Goal: Task Accomplishment & Management: Use online tool/utility

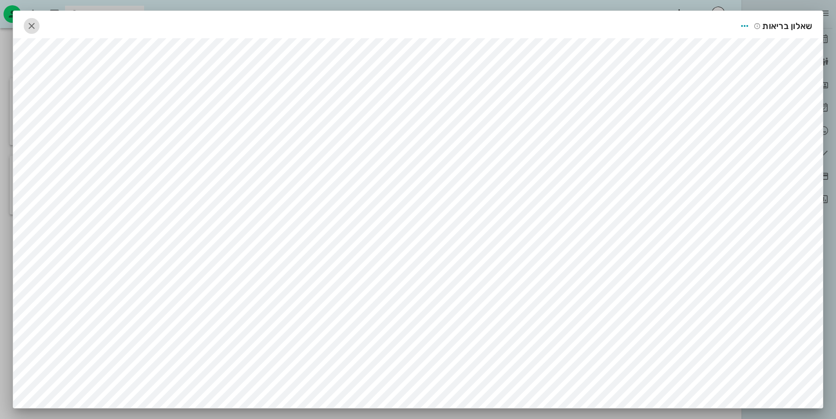
click at [34, 25] on icon "button" at bounding box center [31, 26] width 11 height 11
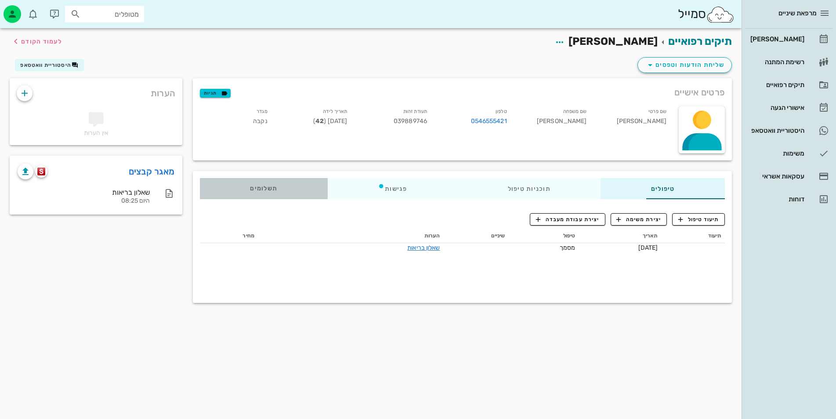
click at [237, 194] on div "תשלומים 0₪" at bounding box center [264, 188] width 128 height 21
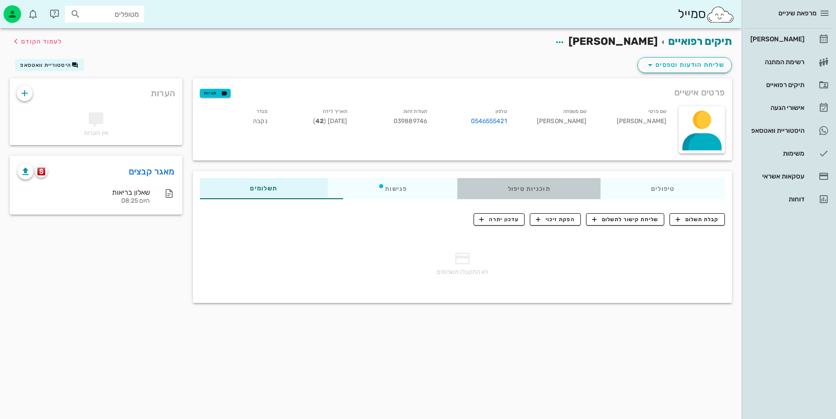
click at [457, 186] on div "תוכניות טיפול" at bounding box center [528, 188] width 143 height 21
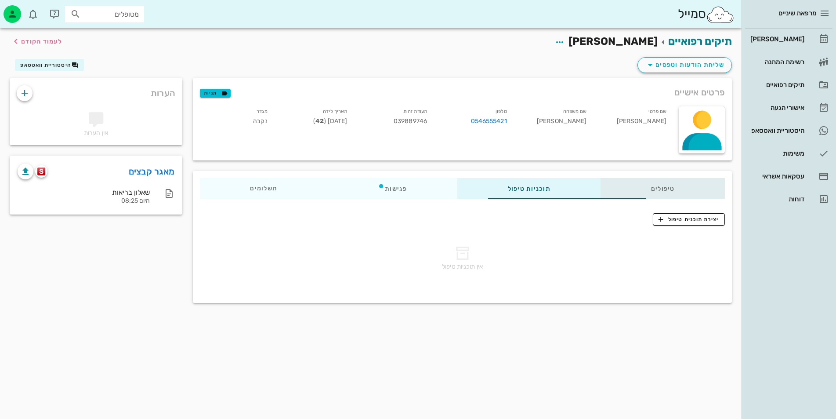
click at [638, 182] on div "טיפולים" at bounding box center [663, 188] width 124 height 21
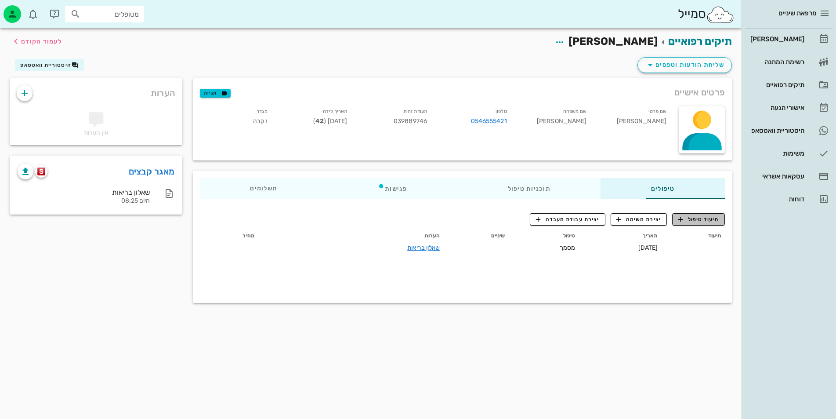
click at [695, 220] on span "תיעוד טיפול" at bounding box center [699, 219] width 41 height 8
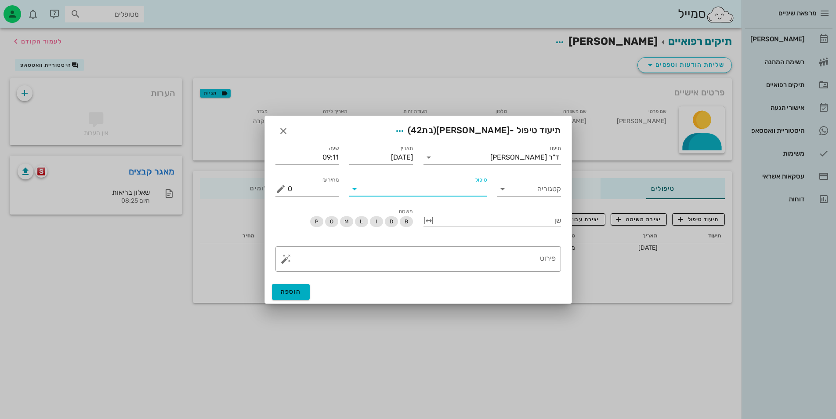
click at [425, 193] on input "טיפול" at bounding box center [424, 189] width 125 height 14
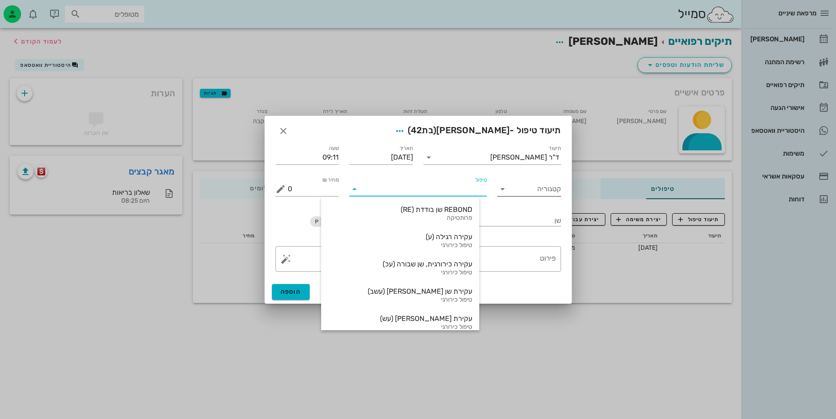
click at [532, 189] on input "קטגוריה" at bounding box center [537, 189] width 50 height 14
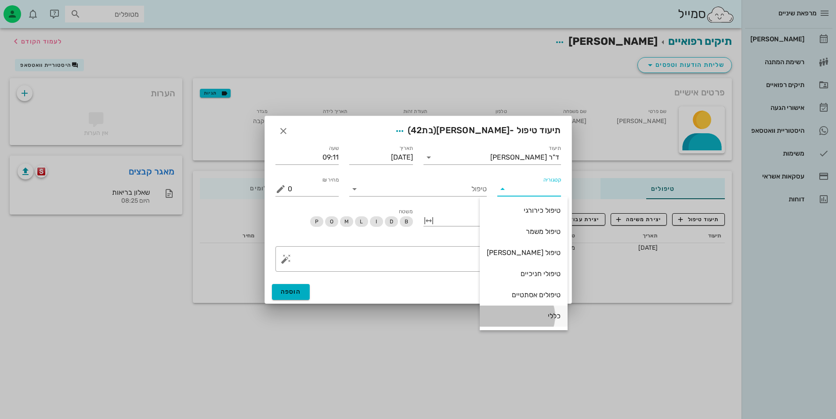
click at [541, 310] on div "כללי" at bounding box center [524, 315] width 74 height 19
type input "כללי"
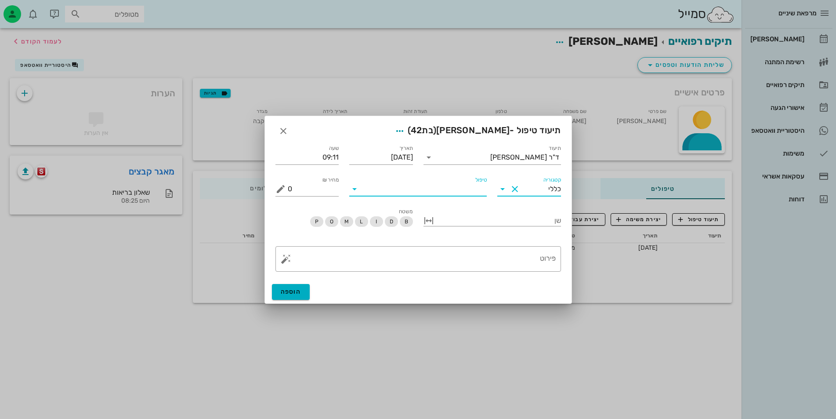
click at [456, 190] on input "טיפול" at bounding box center [424, 189] width 125 height 14
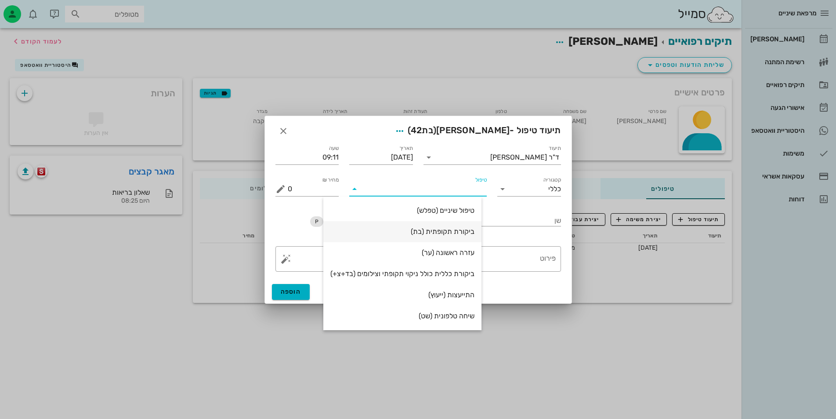
click at [466, 228] on div "ביקורת תקופתית (בת)" at bounding box center [402, 231] width 144 height 8
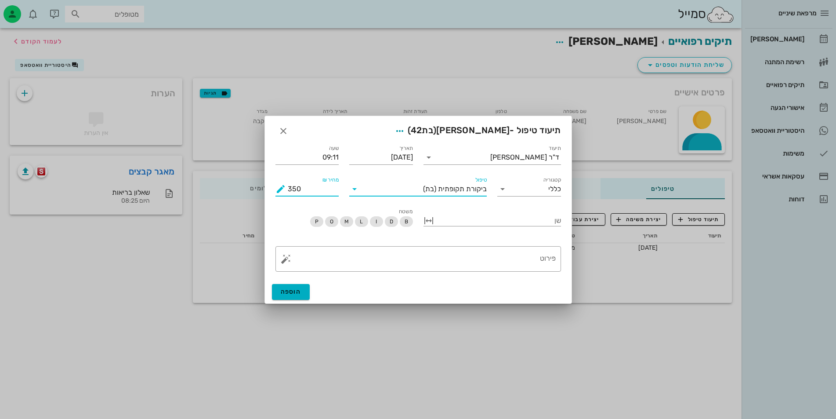
drag, startPoint x: 310, startPoint y: 191, endPoint x: 286, endPoint y: 187, distance: 24.6
click at [286, 187] on div "מחיר ₪ 350" at bounding box center [308, 189] width 64 height 14
type input "1"
click at [497, 222] on div at bounding box center [498, 219] width 125 height 11
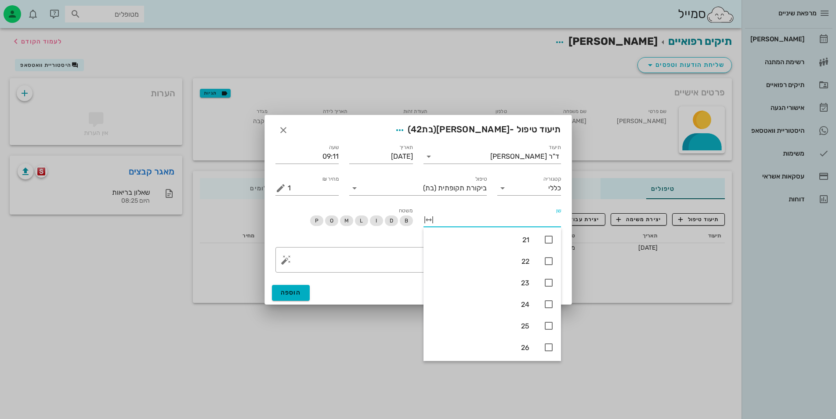
scroll to position [32, 0]
click at [428, 220] on button "button" at bounding box center [429, 219] width 11 height 11
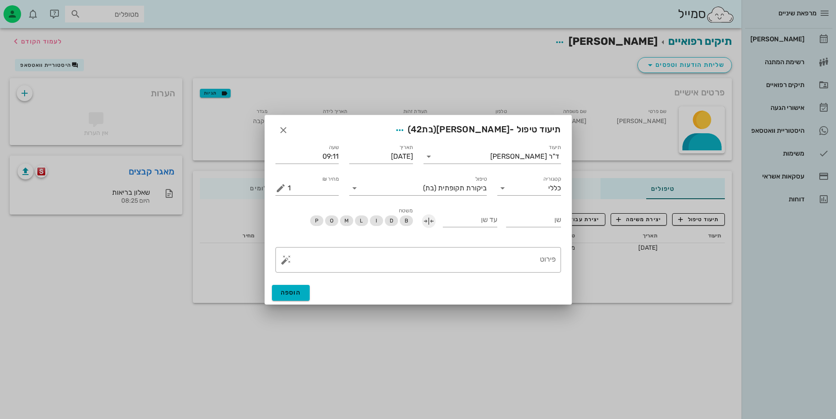
click at [428, 220] on button "button" at bounding box center [429, 221] width 11 height 11
click at [428, 220] on button "button" at bounding box center [429, 220] width 11 height 11
click at [535, 222] on input "שן" at bounding box center [533, 220] width 55 height 14
click at [519, 220] on input "שן" at bounding box center [533, 220] width 55 height 14
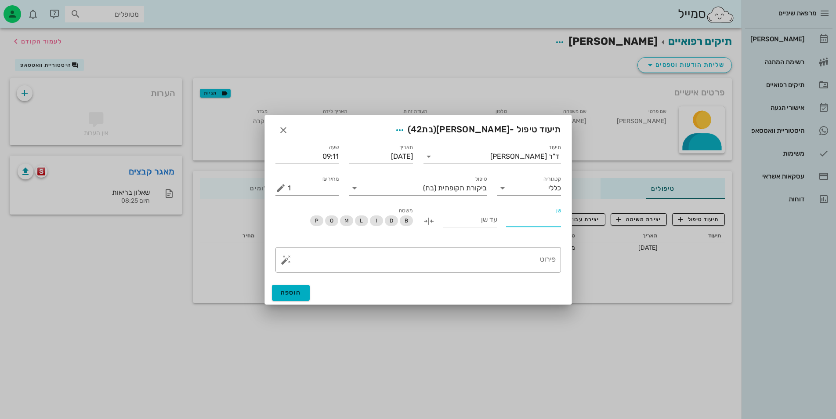
click at [471, 218] on input "עד שן" at bounding box center [470, 220] width 55 height 14
click at [431, 220] on button "button" at bounding box center [429, 221] width 11 height 11
click at [508, 224] on div at bounding box center [498, 219] width 125 height 11
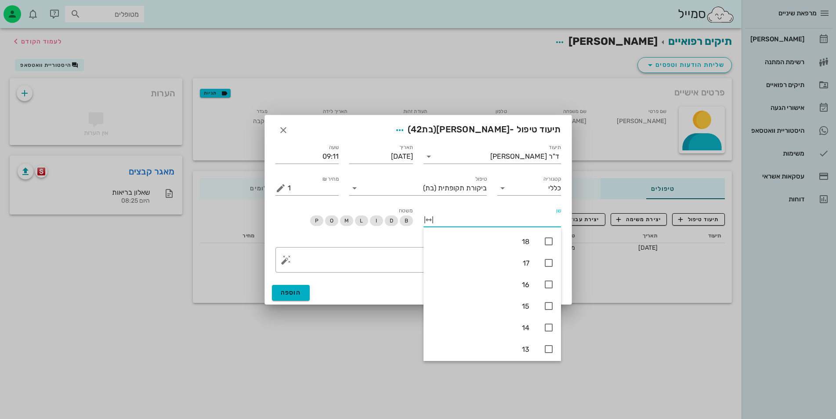
click at [508, 224] on input "שן" at bounding box center [498, 220] width 125 height 14
click at [391, 241] on div "משטח B D I L M O P" at bounding box center [344, 220] width 148 height 41
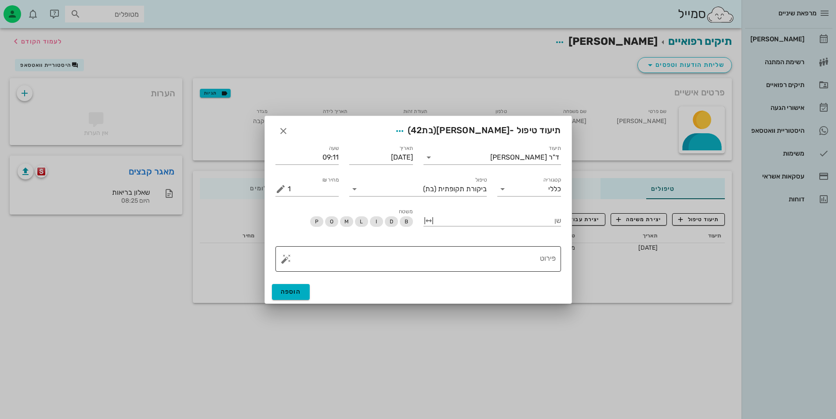
click at [425, 251] on textarea "פירוט" at bounding box center [422, 260] width 268 height 21
type textarea "כגחדכך"
click at [302, 294] on button "הוספה" at bounding box center [291, 292] width 38 height 16
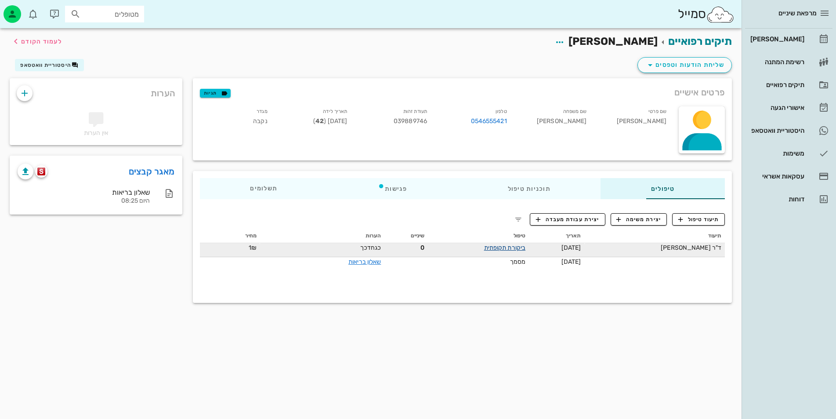
click at [506, 246] on link "ביקורת תקופתית" at bounding box center [504, 247] width 41 height 7
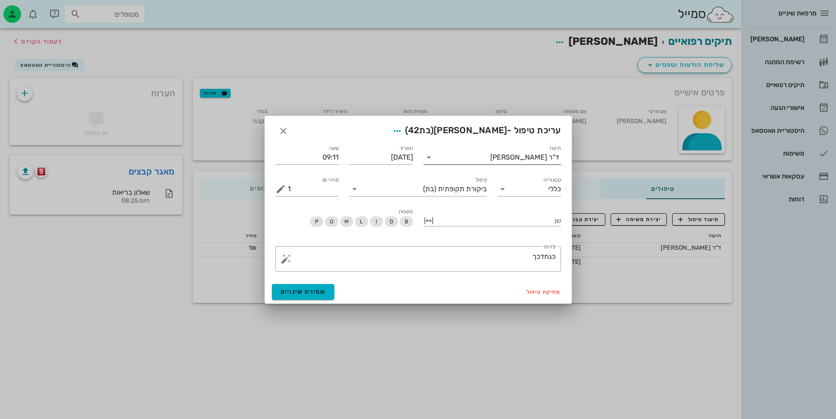
click at [490, 156] on input "תיעוד" at bounding box center [463, 157] width 54 height 14
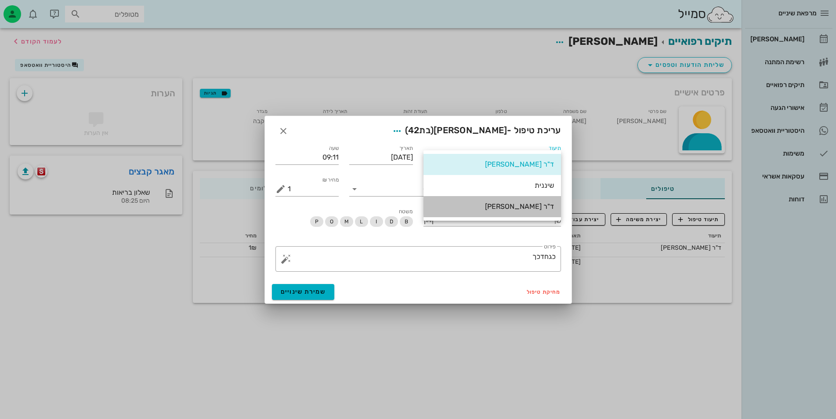
click at [510, 201] on div "ד"ר [PERSON_NAME]" at bounding box center [492, 206] width 123 height 19
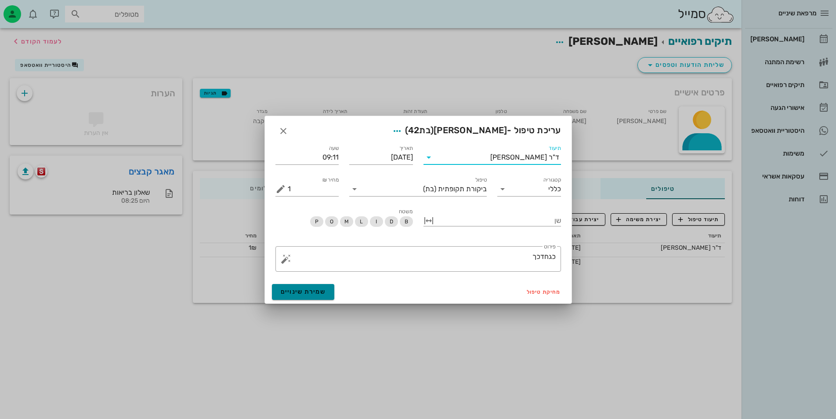
click at [303, 293] on span "שמירת שינויים" at bounding box center [303, 291] width 45 height 7
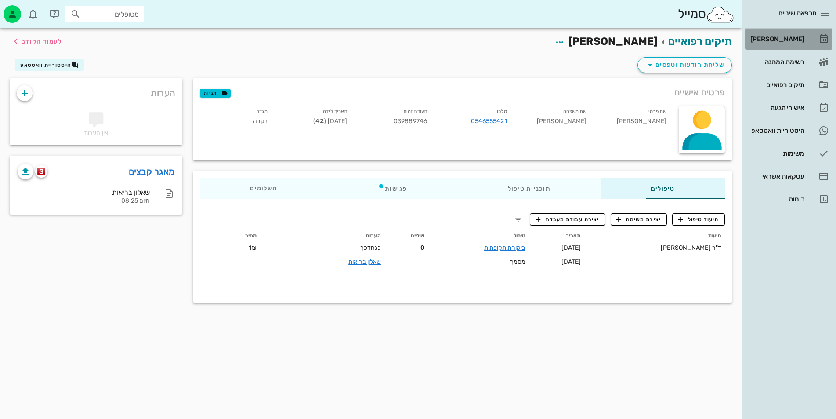
click at [795, 38] on div "[PERSON_NAME]" at bounding box center [777, 39] width 56 height 7
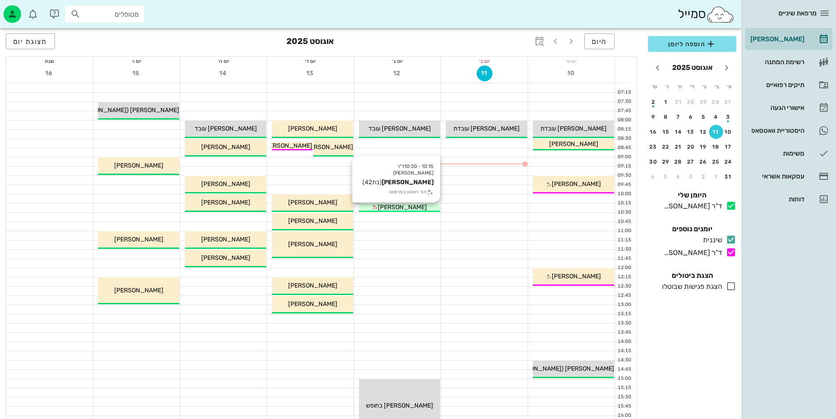
click at [416, 203] on div "10:15 - 10:30 ד"ר [PERSON_NAME] [PERSON_NAME] (בת 42 ) תור ראשון במרפאה [PERSON…" at bounding box center [400, 207] width 82 height 9
click at [407, 207] on span "[PERSON_NAME]" at bounding box center [402, 206] width 49 height 7
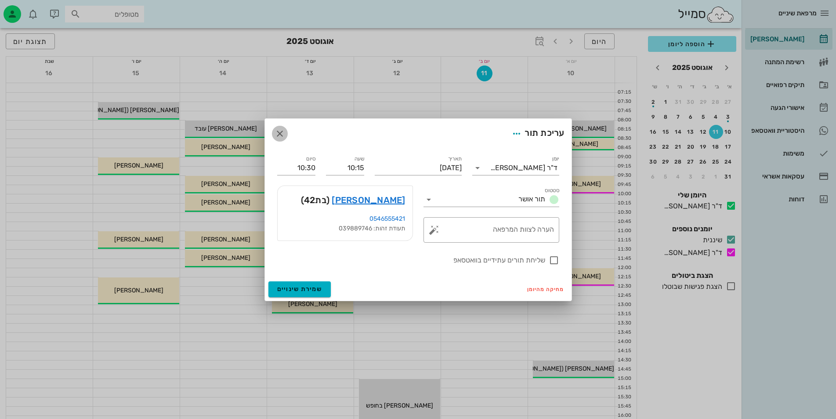
click at [282, 137] on icon "button" at bounding box center [280, 133] width 11 height 11
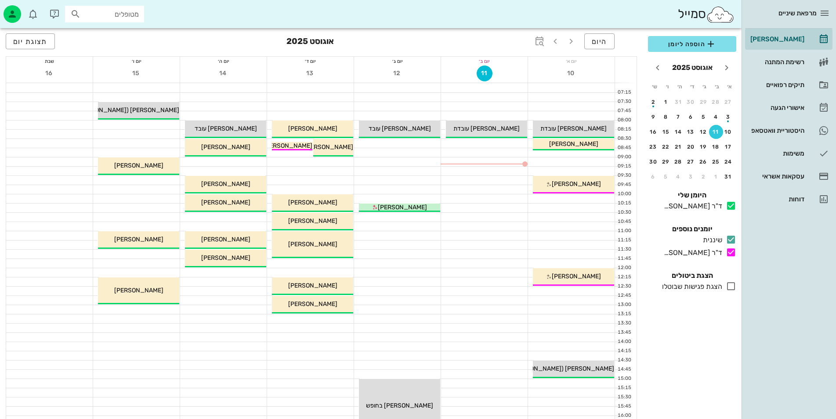
click at [390, 66] on div "12" at bounding box center [397, 73] width 87 height 17
click at [394, 78] on button "12" at bounding box center [398, 73] width 16 height 16
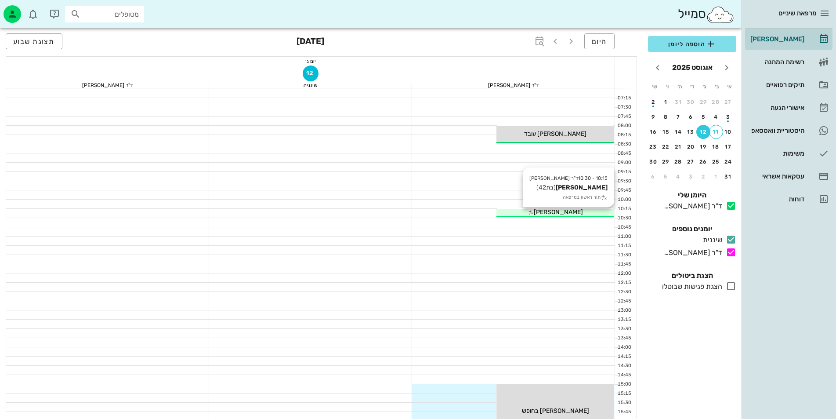
click at [558, 214] on span "[PERSON_NAME]" at bounding box center [558, 211] width 49 height 7
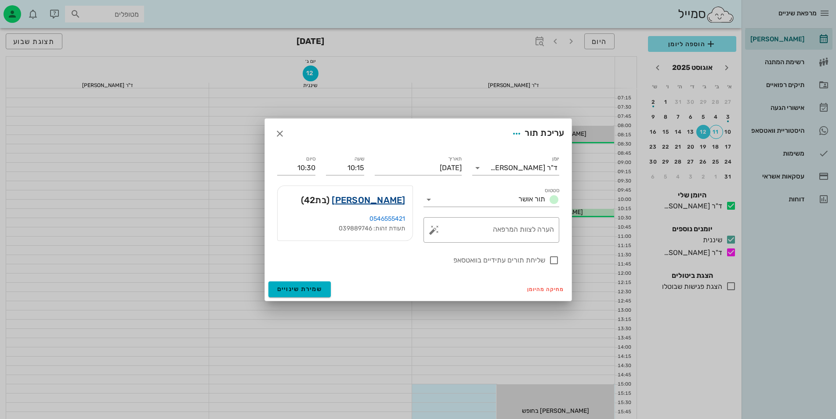
click at [377, 197] on link "[PERSON_NAME]" at bounding box center [368, 200] width 73 height 14
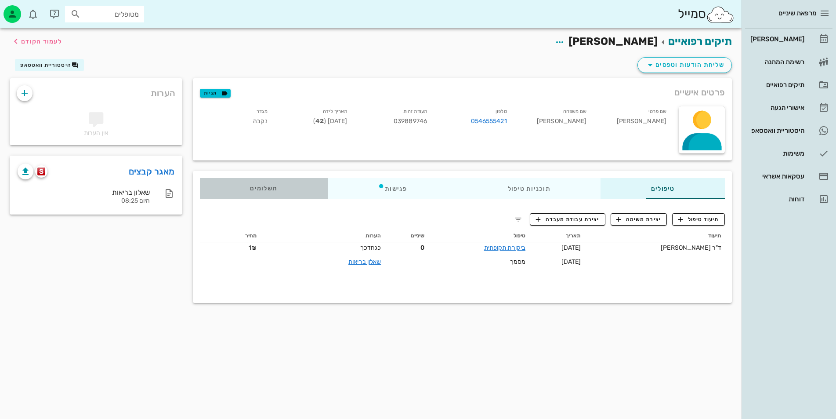
click at [250, 187] on span "תשלומים 1₪" at bounding box center [263, 188] width 27 height 6
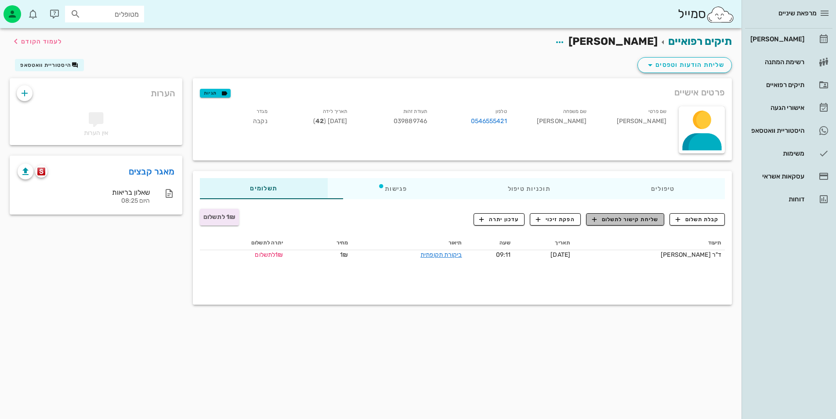
click at [647, 218] on span "שליחת קישור לתשלום" at bounding box center [625, 219] width 66 height 8
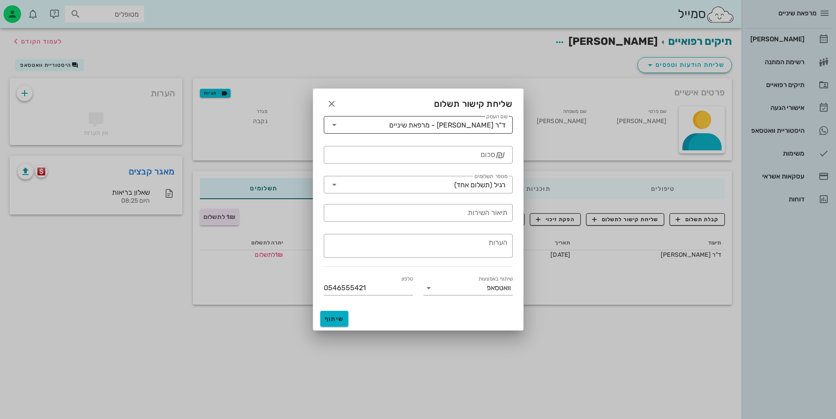
click at [448, 124] on div "ד"ר [PERSON_NAME] - מרפאת שיניים" at bounding box center [447, 125] width 116 height 8
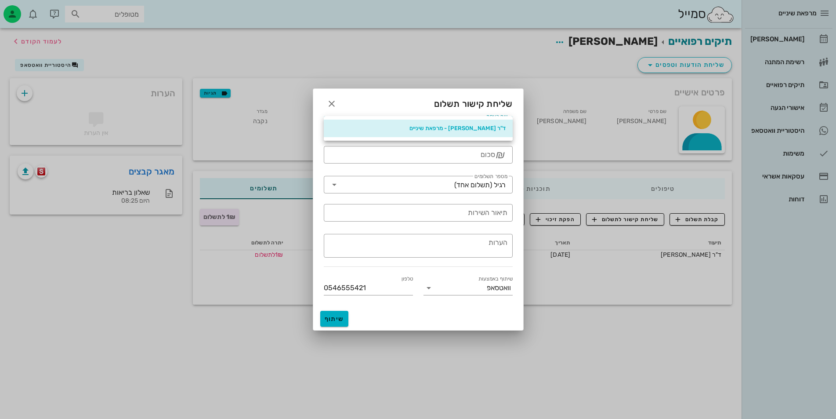
click at [449, 129] on div "ד"ר [PERSON_NAME] - מרפאת שיניים" at bounding box center [418, 128] width 175 height 7
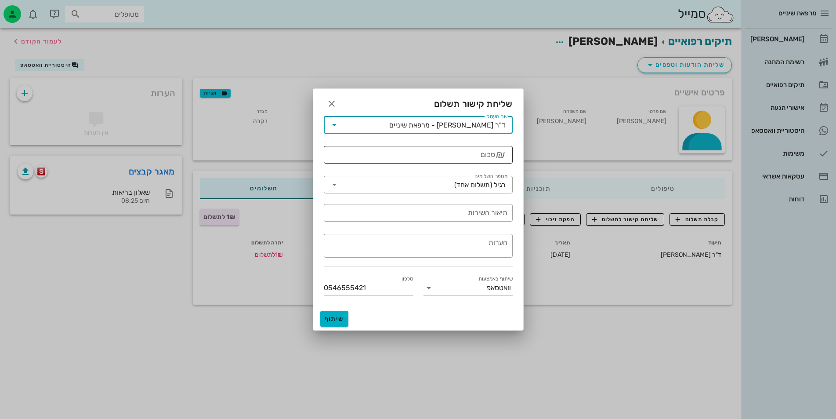
click at [415, 160] on input "סכום" at bounding box center [412, 155] width 166 height 14
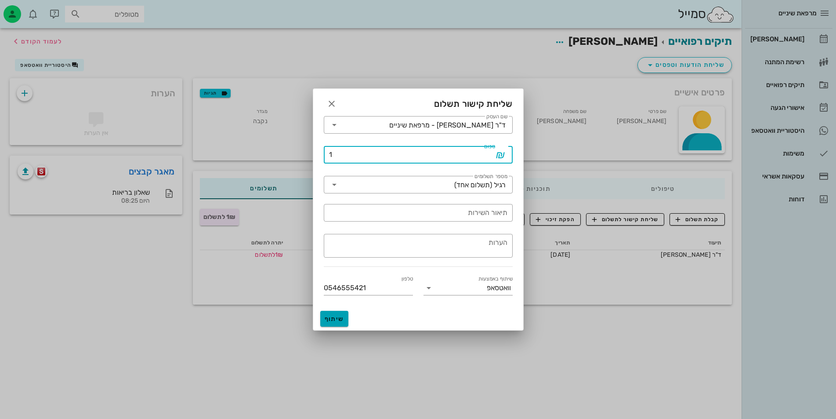
type input "1"
click at [341, 316] on span "שיתוף" at bounding box center [334, 318] width 21 height 7
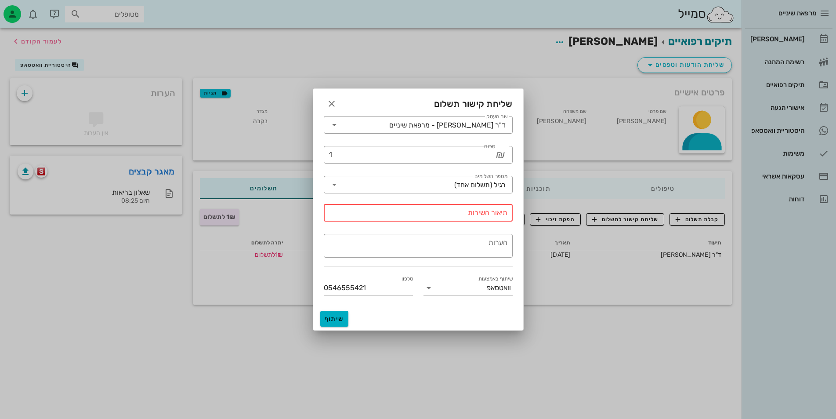
click at [459, 211] on input "תיאור השירות" at bounding box center [418, 213] width 178 height 14
type input "ביקורת"
click at [343, 316] on span "שיתוף" at bounding box center [334, 318] width 21 height 7
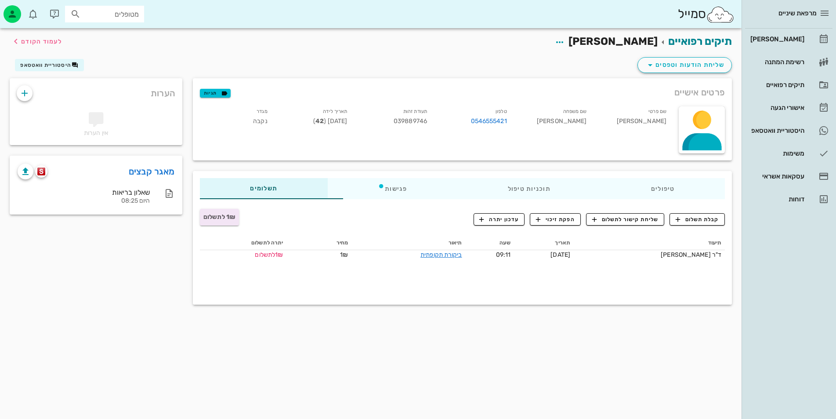
click at [203, 214] on span "1₪ לתשלום" at bounding box center [219, 216] width 32 height 7
click at [203, 218] on span "1₪ לתשלום" at bounding box center [219, 216] width 32 height 7
click at [377, 179] on div "פגישות" at bounding box center [393, 188] width 130 height 21
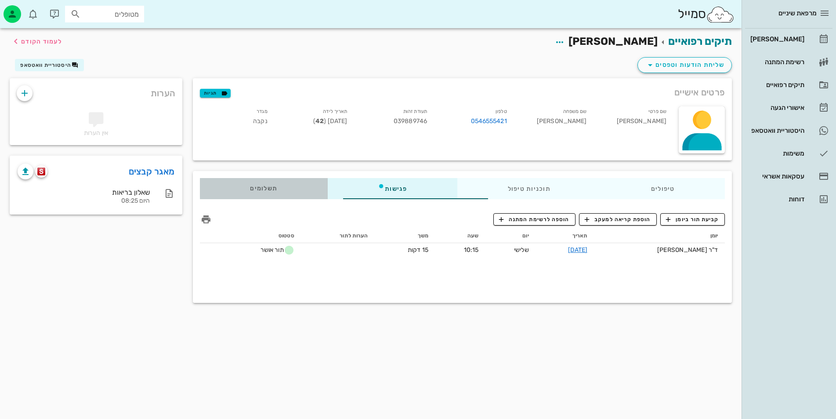
click at [228, 186] on div "תשלומים 1₪" at bounding box center [264, 188] width 128 height 21
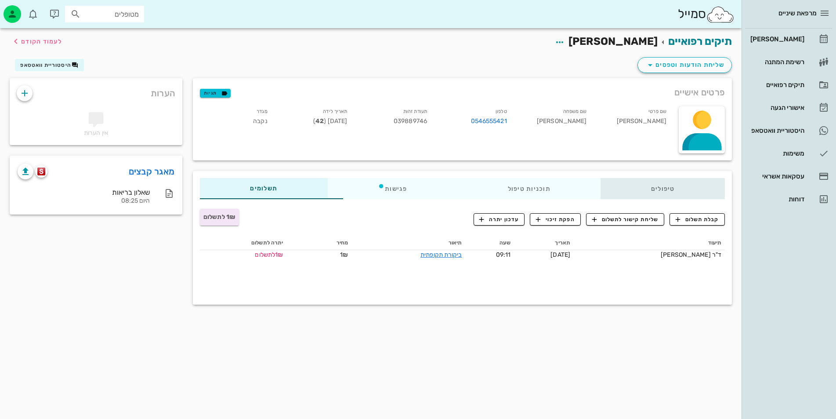
click at [641, 197] on div "טיפולים" at bounding box center [663, 188] width 124 height 21
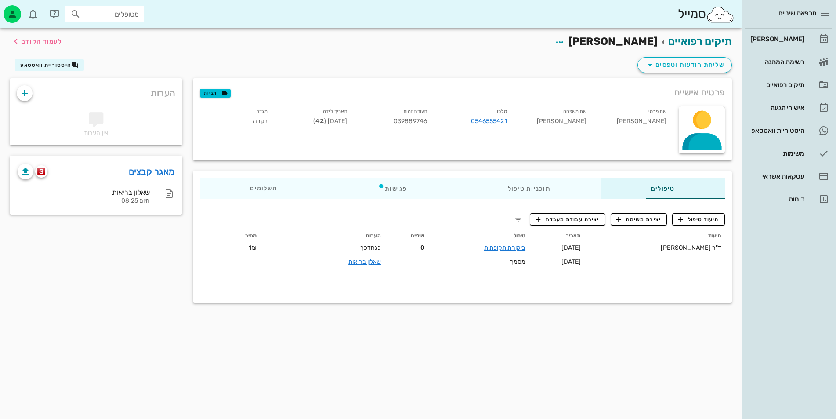
click at [471, 199] on div "טיפולים תוכניות טיפול פגישות תשלומים 1₪" at bounding box center [462, 188] width 539 height 35
drag, startPoint x: 642, startPoint y: 171, endPoint x: 642, endPoint y: 176, distance: 5.7
click at [642, 176] on div "טיפולים תוכניות טיפול פגישות תשלומים 1₪" at bounding box center [462, 188] width 539 height 35
click at [52, 39] on span "לעמוד הקודם" at bounding box center [41, 41] width 41 height 7
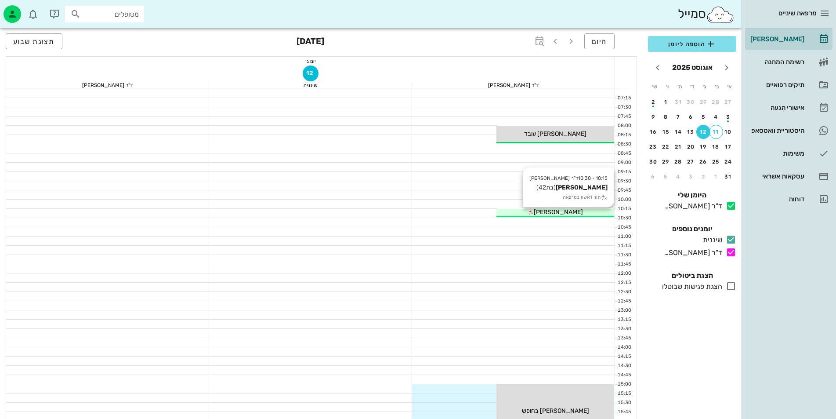
click at [552, 213] on span "[PERSON_NAME]" at bounding box center [558, 211] width 49 height 7
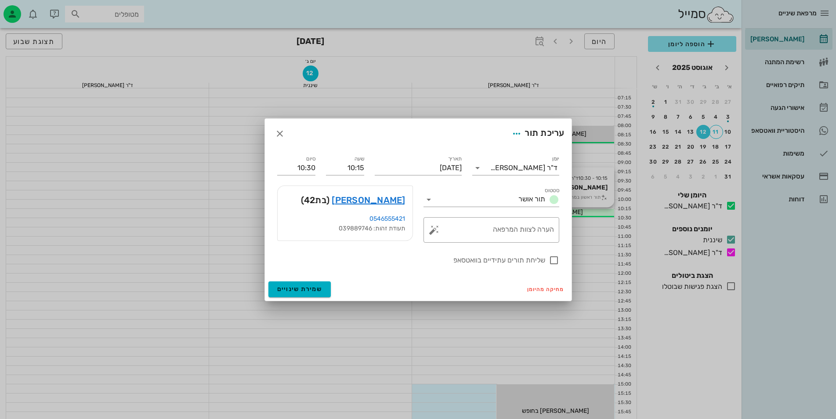
click at [552, 213] on div at bounding box center [418, 209] width 836 height 419
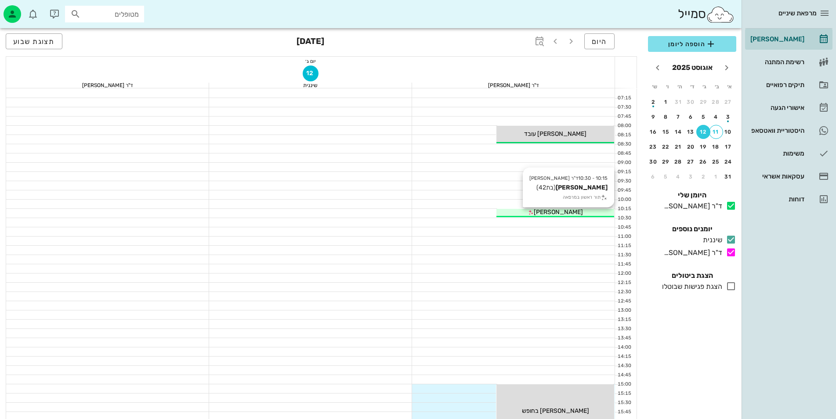
click at [552, 213] on span "[PERSON_NAME]" at bounding box center [558, 211] width 49 height 7
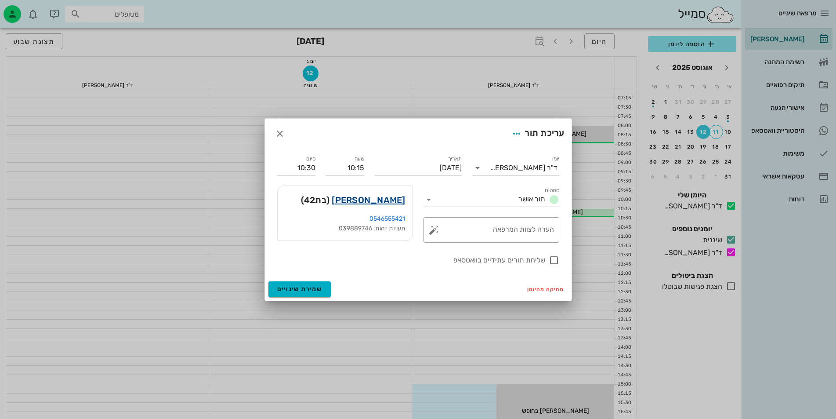
click at [374, 200] on link "[PERSON_NAME]" at bounding box center [368, 200] width 73 height 14
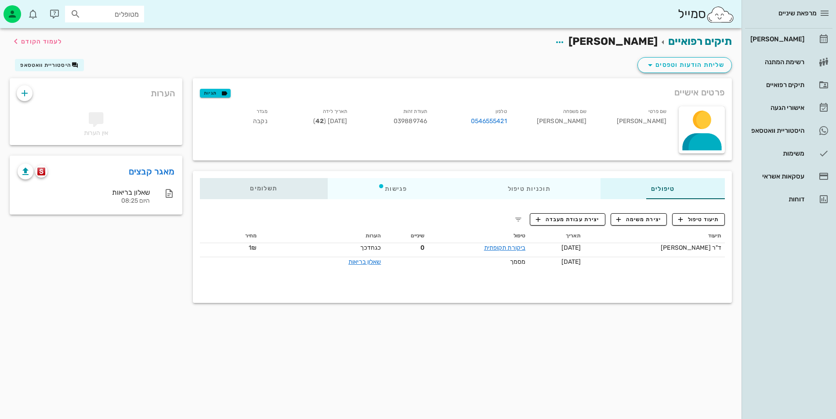
click at [250, 187] on span "תשלומים 0₪" at bounding box center [263, 188] width 27 height 6
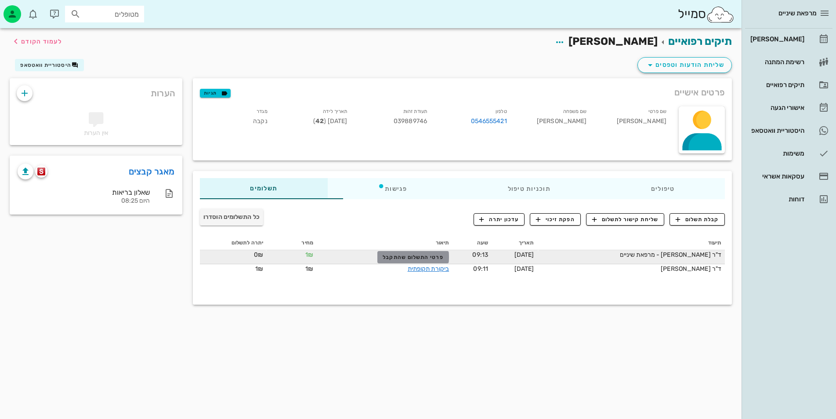
click at [383, 262] on button "פרטי התשלום שהתקבל" at bounding box center [413, 257] width 72 height 12
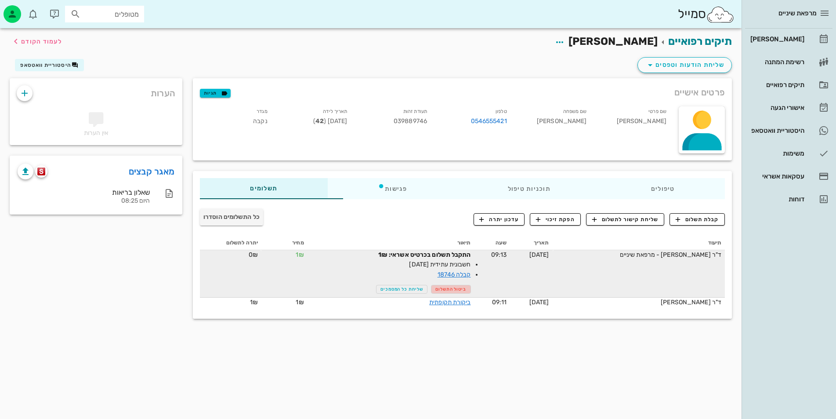
click at [435, 291] on span "ביטול התשלום" at bounding box center [450, 289] width 31 height 5
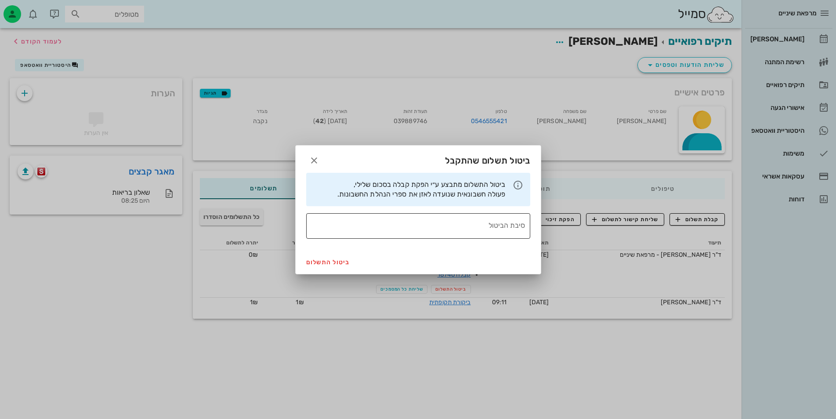
click at [366, 229] on textarea "סיבת הביטול" at bounding box center [415, 228] width 219 height 21
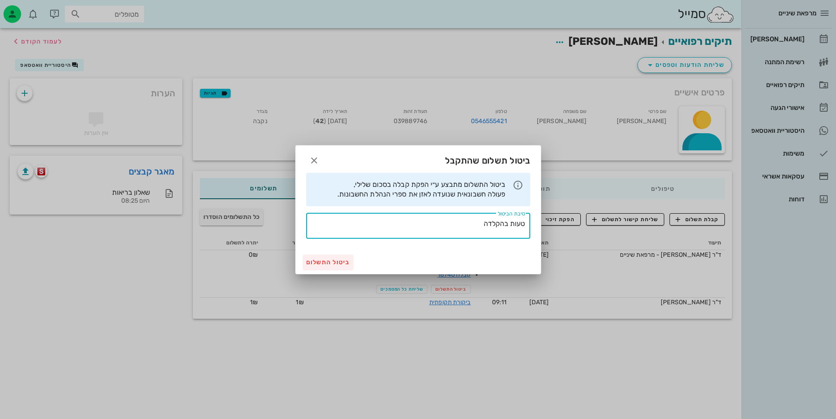
type textarea "טעות בהקלדה"
click at [326, 265] on span "ביטול התשלום" at bounding box center [328, 261] width 44 height 7
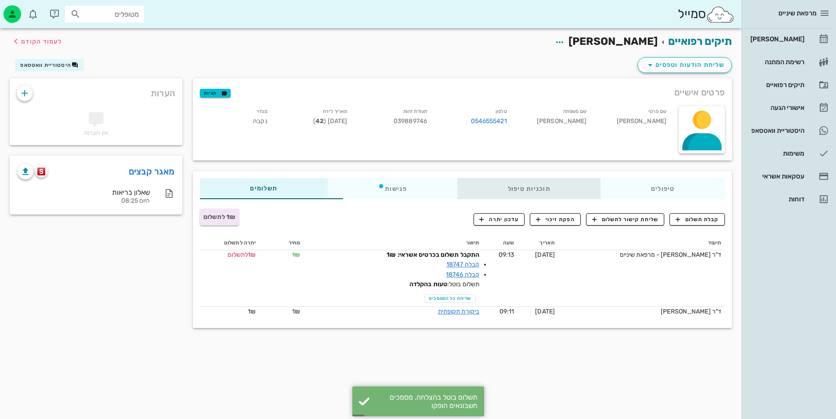
click at [483, 187] on div "תוכניות טיפול" at bounding box center [528, 188] width 143 height 21
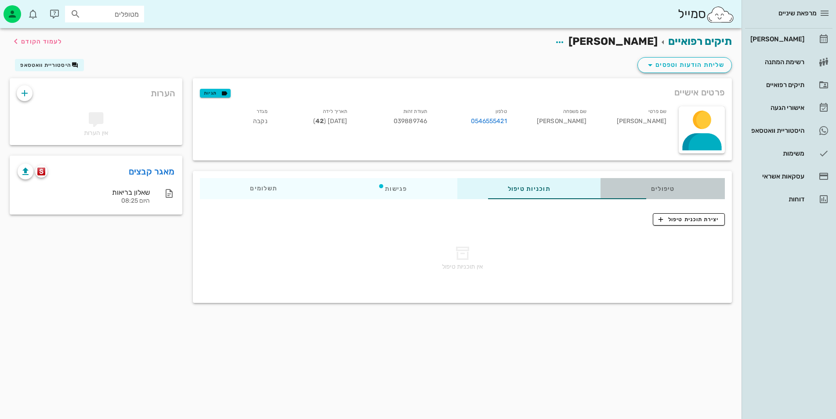
click at [646, 184] on div "טיפולים" at bounding box center [663, 188] width 124 height 21
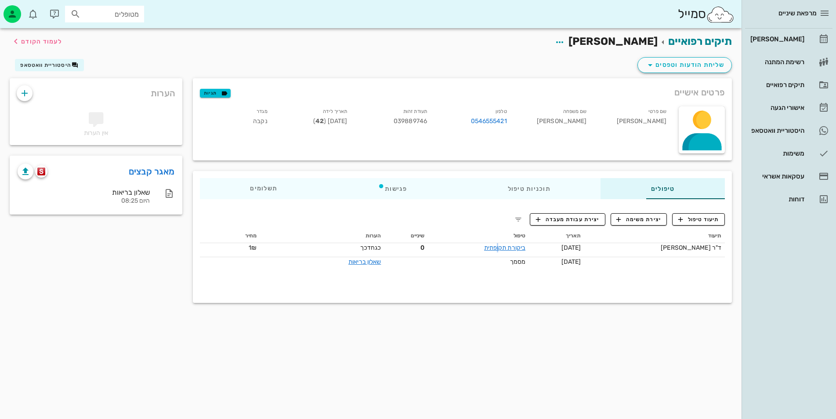
drag, startPoint x: 484, startPoint y: 246, endPoint x: 488, endPoint y: 239, distance: 7.5
click at [488, 239] on table "תיעוד תאריך טיפול שיניים הערות מחיר ד"ר [PERSON_NAME] [DATE] ביקורת תקופתית 0 כ…" at bounding box center [462, 250] width 525 height 42
click at [489, 245] on link "ביקורת תקופתית" at bounding box center [504, 247] width 41 height 7
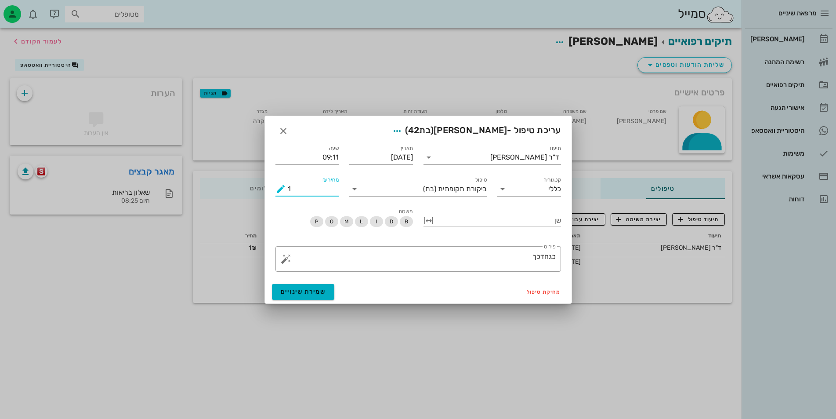
drag, startPoint x: 320, startPoint y: 184, endPoint x: 279, endPoint y: 181, distance: 41.9
click at [279, 181] on div "מחיר ₪ 1" at bounding box center [308, 186] width 64 height 19
type input "0"
click at [322, 294] on span "שמירת שינויים" at bounding box center [303, 291] width 45 height 7
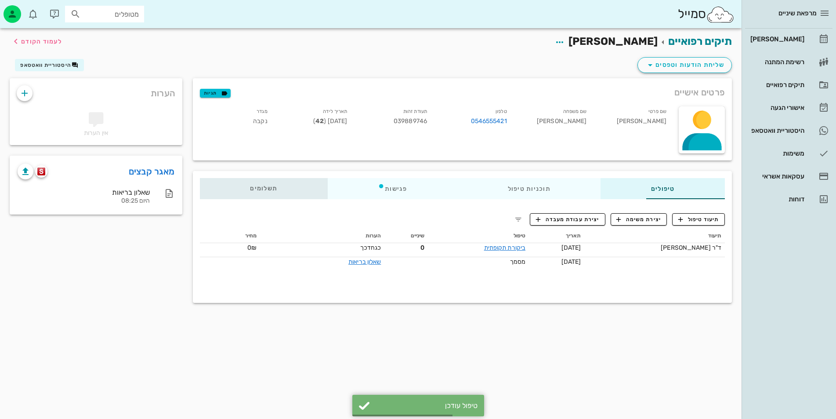
click at [250, 190] on span "תשלומים 0₪" at bounding box center [263, 188] width 27 height 6
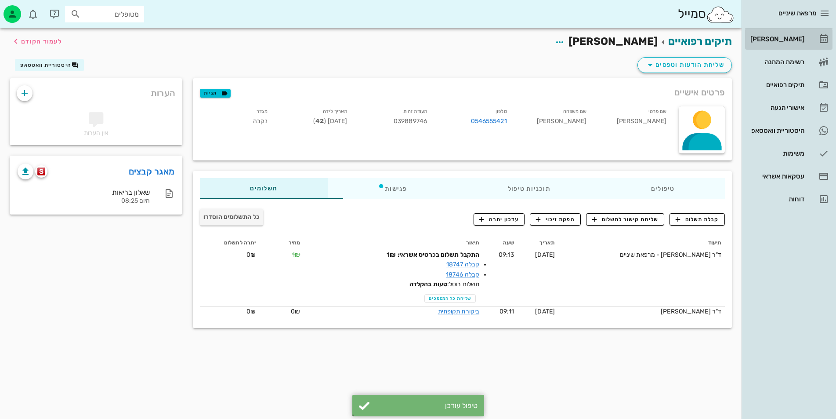
click at [790, 35] on div "[PERSON_NAME]" at bounding box center [777, 39] width 56 height 14
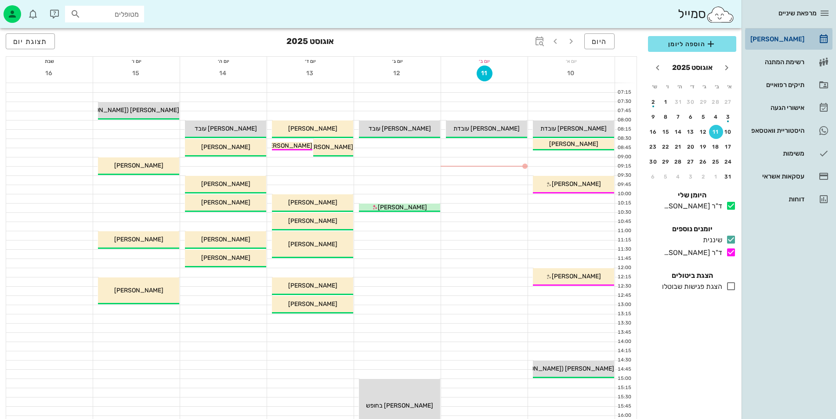
click at [796, 37] on div "[PERSON_NAME]" at bounding box center [777, 39] width 56 height 7
